Goal: Task Accomplishment & Management: Manage account settings

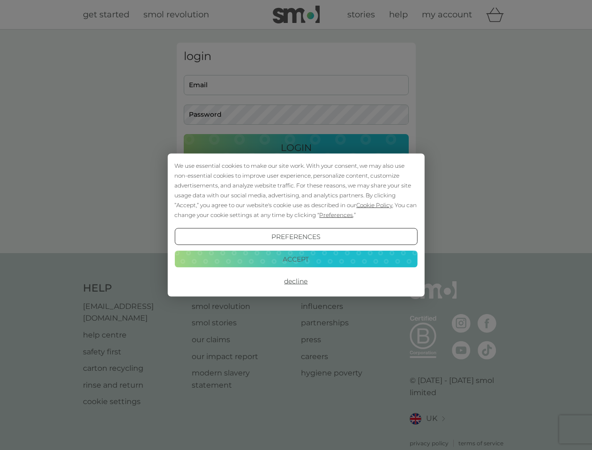
click at [375, 205] on span "Cookie Policy" at bounding box center [374, 205] width 36 height 7
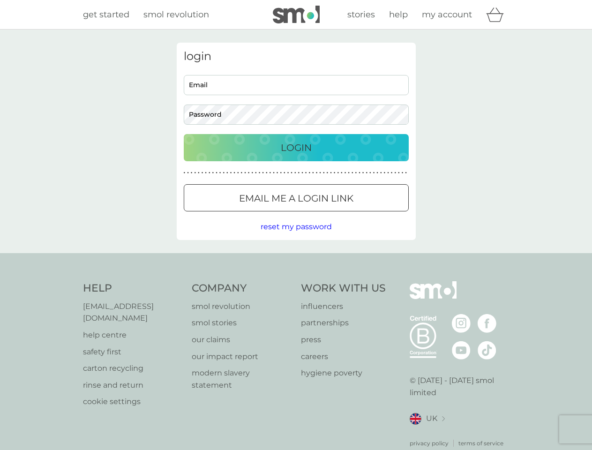
click at [335, 215] on div "login Email Password Login ● ● ● ● ● ● ● ● ● ● ● ● ● ● ● ● ● ● ● ● ● ● ● ● ● ● …" at bounding box center [296, 141] width 239 height 197
click at [296, 237] on div "login Email Password Login ● ● ● ● ● ● ● ● ● ● ● ● ● ● ● ● ● ● ● ● ● ● ● ● ● ● …" at bounding box center [296, 141] width 239 height 197
click at [296, 281] on div "Help [EMAIL_ADDRESS][DOMAIN_NAME] help centre safety first carton recycling rin…" at bounding box center [296, 364] width 427 height 166
click at [296, 259] on div "Help [EMAIL_ADDRESS][DOMAIN_NAME] help centre safety first carton recycling rin…" at bounding box center [296, 364] width 592 height 223
